Goal: Task Accomplishment & Management: Use online tool/utility

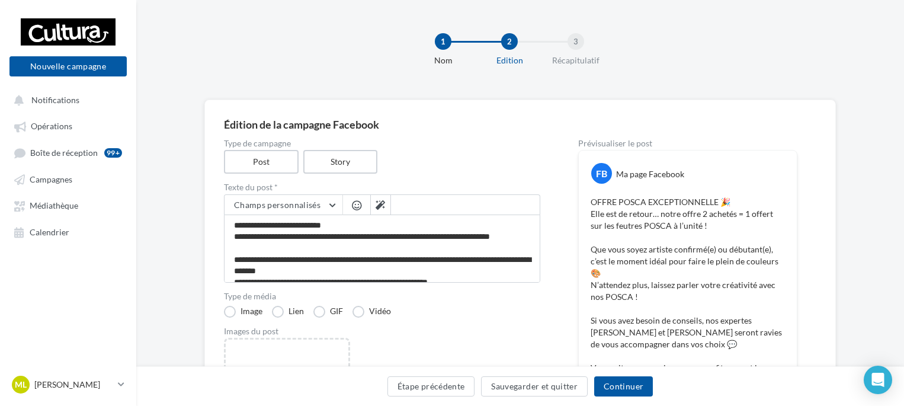
scroll to position [118, 0]
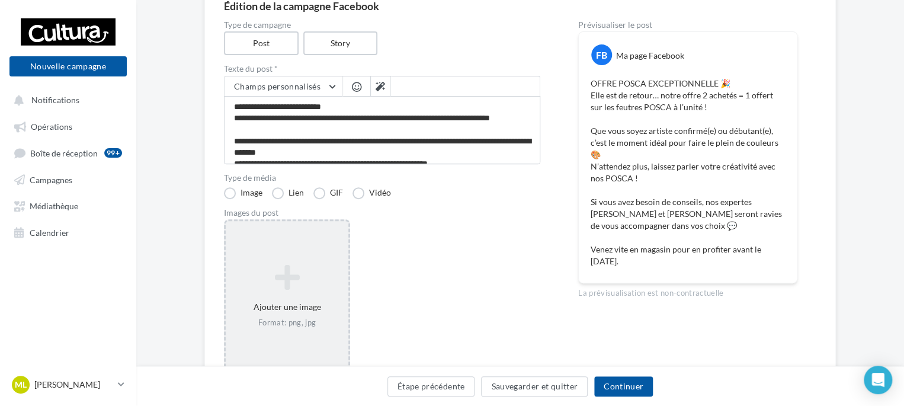
click at [275, 293] on div "Ajouter une image Format: png, jpg" at bounding box center [287, 296] width 123 height 76
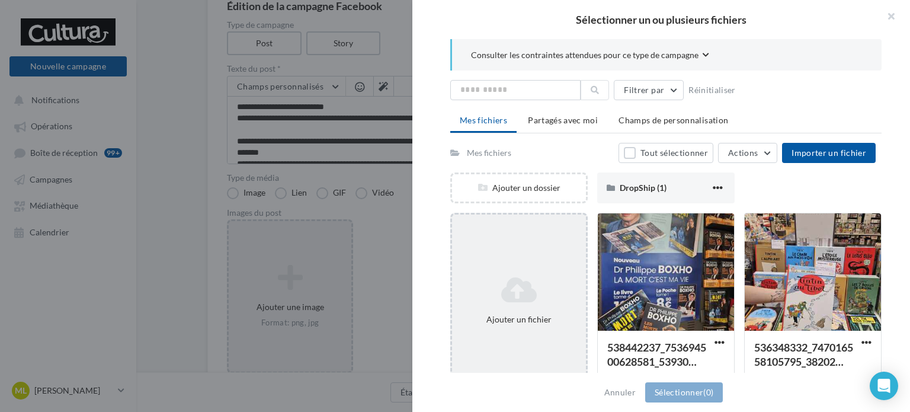
click at [531, 260] on div "Ajouter un fichier" at bounding box center [518, 300] width 137 height 175
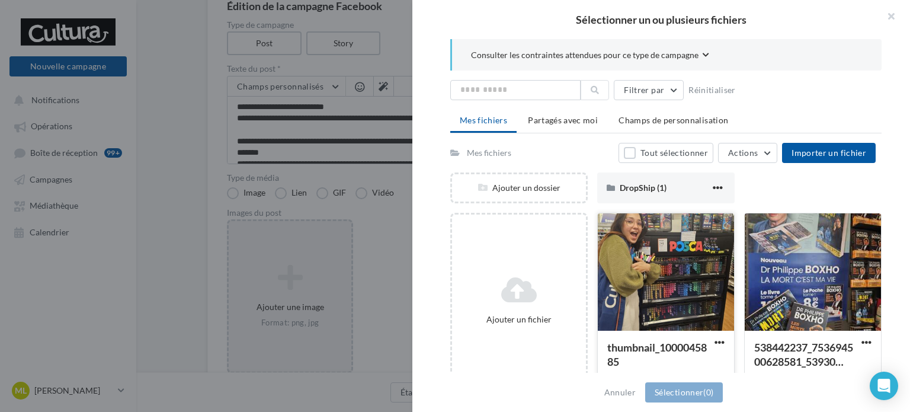
click at [676, 286] on div at bounding box center [666, 272] width 136 height 118
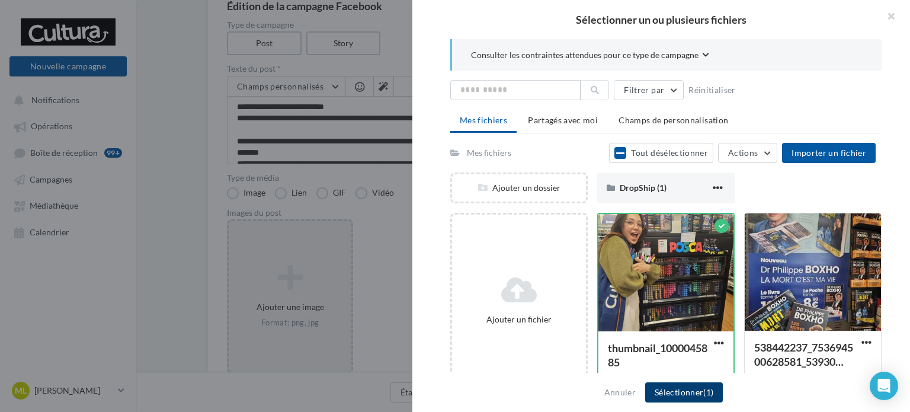
click at [677, 388] on button "Sélectionner (1)" at bounding box center [684, 392] width 78 height 20
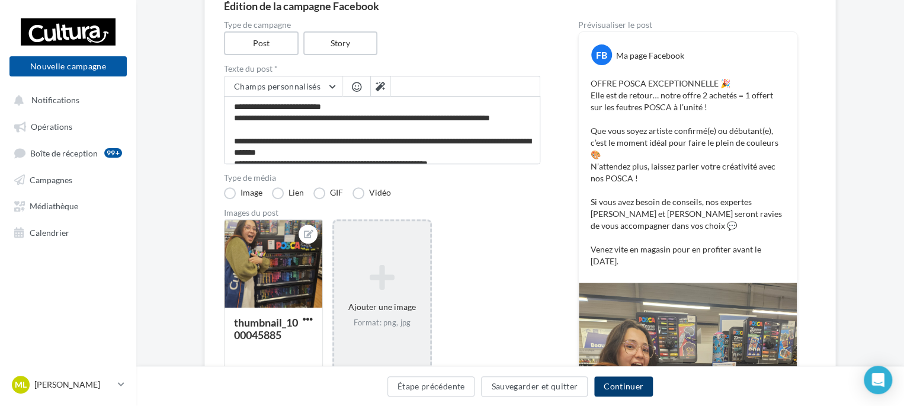
click at [635, 388] on button "Continuer" at bounding box center [623, 386] width 59 height 20
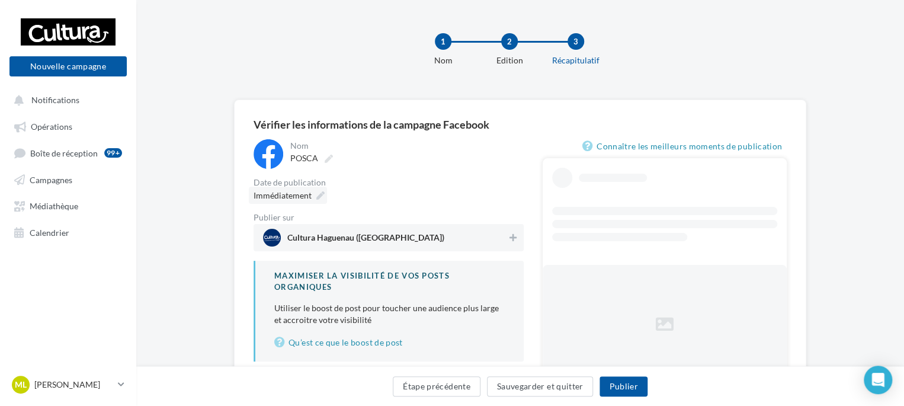
click at [317, 198] on icon at bounding box center [320, 195] width 8 height 8
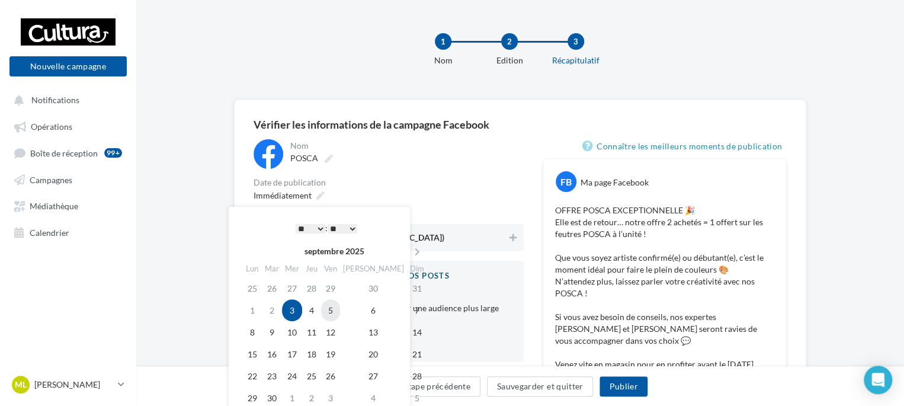
click at [340, 311] on td "5" at bounding box center [330, 310] width 19 height 22
click at [322, 224] on select "* * * * * * * * * * ** ** ** ** ** ** ** ** ** ** ** ** ** **" at bounding box center [311, 228] width 30 height 9
click at [359, 229] on div "* * * * * * * * * * ** ** ** ** ** ** ** ** ** ** ** ** ** ** : ** ** ** ** ** …" at bounding box center [326, 228] width 120 height 18
click at [354, 229] on select "** ** ** ** ** **" at bounding box center [342, 228] width 30 height 9
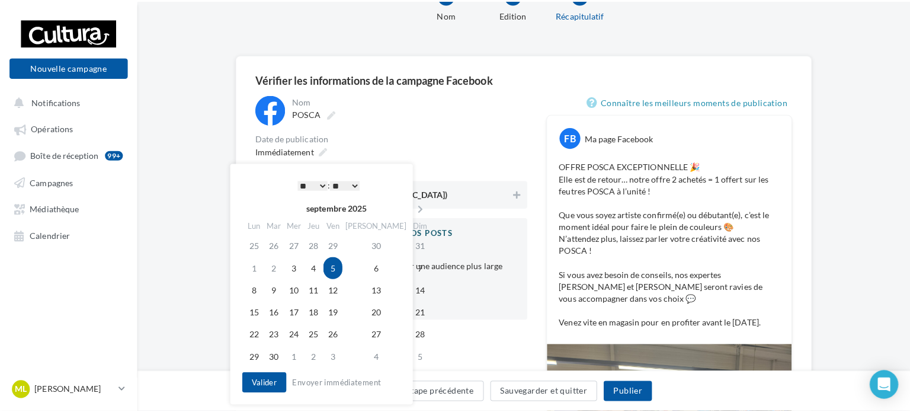
scroll to position [118, 0]
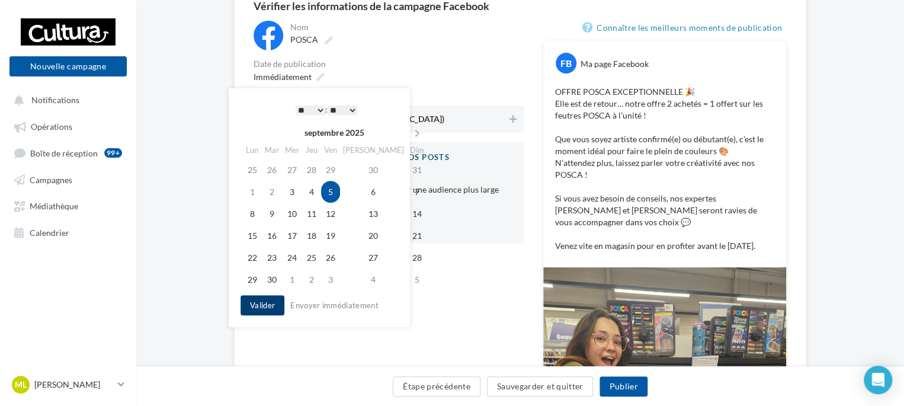
click at [268, 313] on button "Valider" at bounding box center [262, 305] width 44 height 20
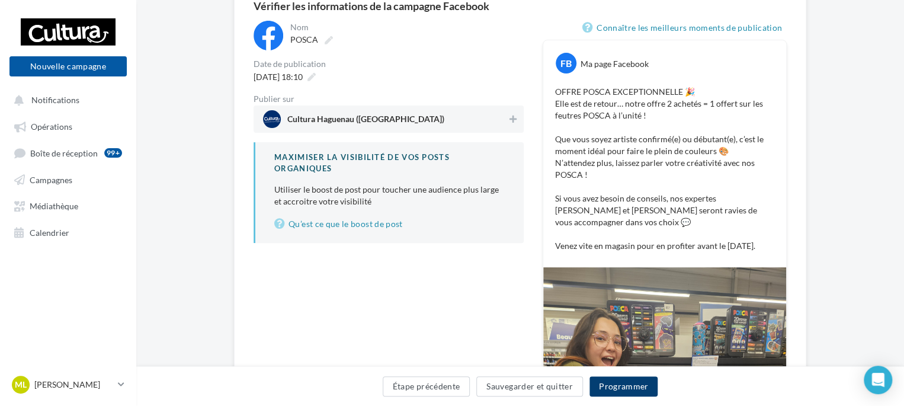
click at [628, 389] on button "Programmer" at bounding box center [623, 386] width 69 height 20
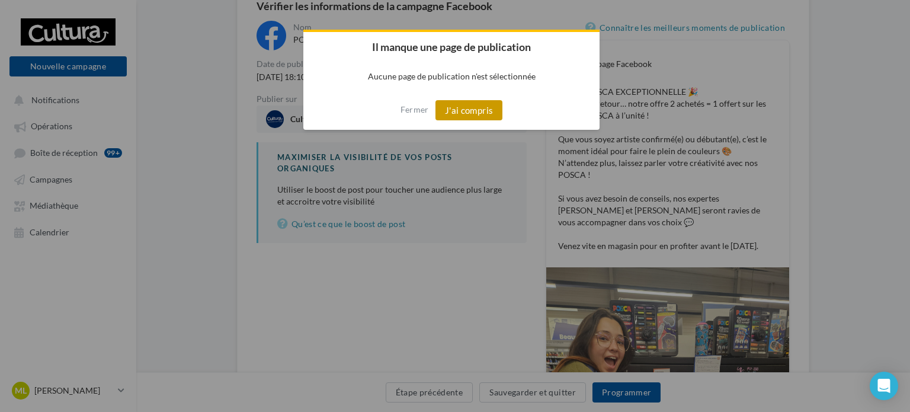
click at [473, 116] on button "J'ai compris" at bounding box center [469, 110] width 68 height 20
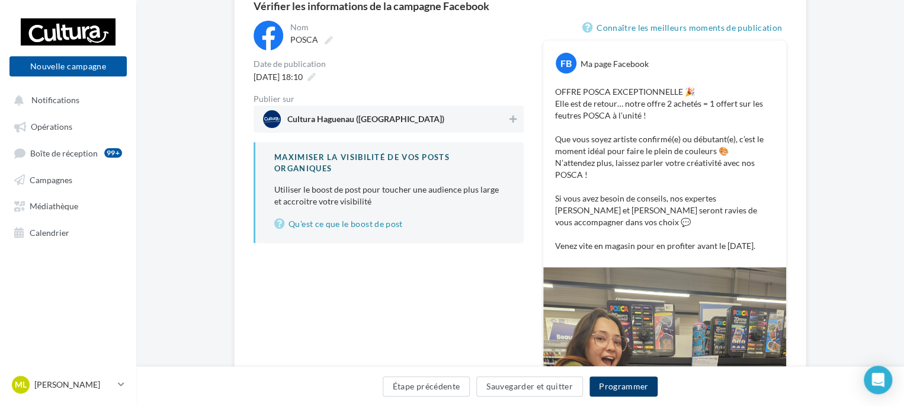
click at [615, 383] on button "Programmer" at bounding box center [623, 386] width 69 height 20
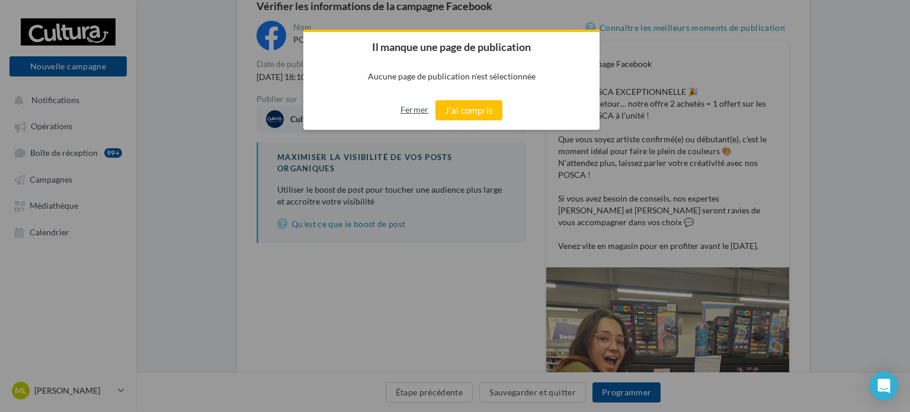
click at [423, 116] on button "Fermer" at bounding box center [414, 109] width 28 height 19
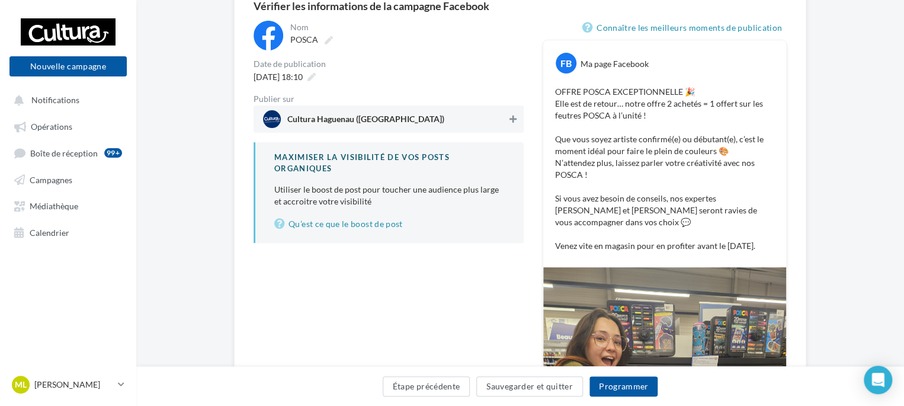
click at [510, 118] on icon at bounding box center [512, 119] width 7 height 8
click at [625, 388] on button "Programmer" at bounding box center [623, 386] width 69 height 20
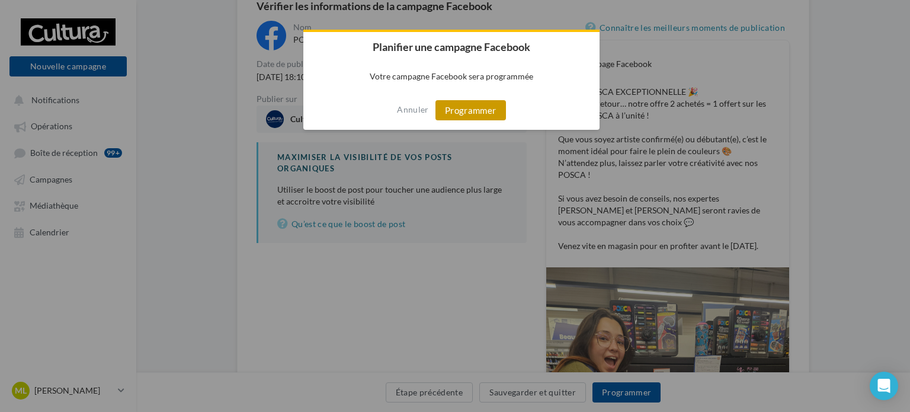
click at [492, 117] on button "Programmer" at bounding box center [470, 110] width 70 height 20
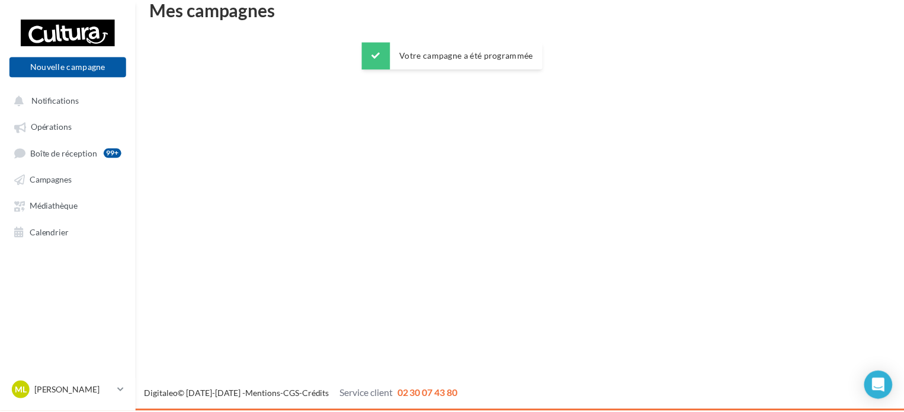
scroll to position [19, 0]
